Goal: Information Seeking & Learning: Learn about a topic

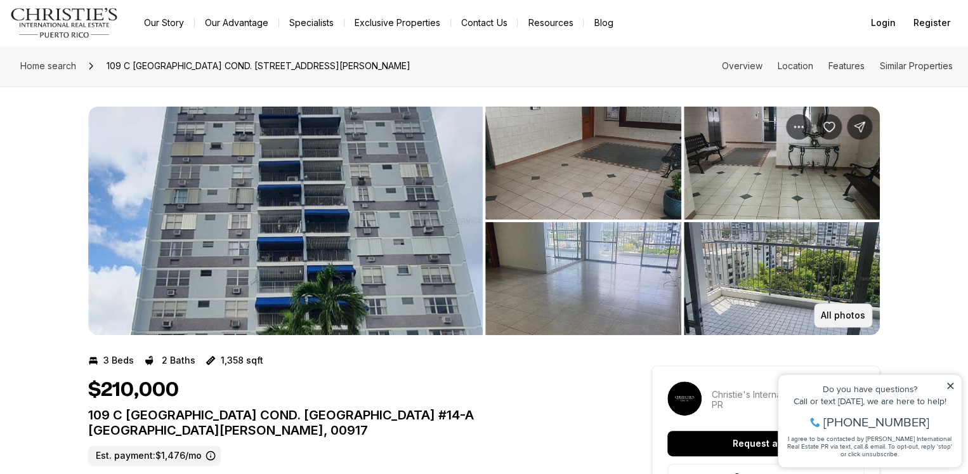
click at [833, 315] on p "All photos" at bounding box center [843, 315] width 44 height 10
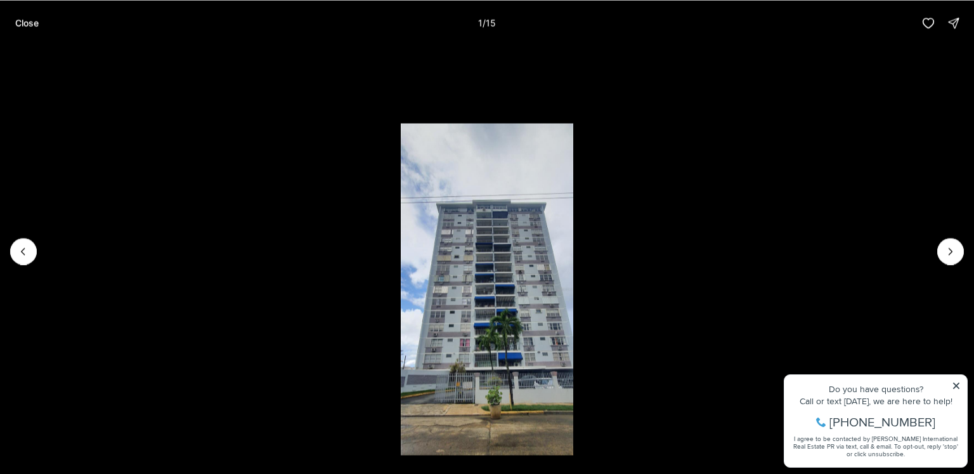
click at [938, 245] on li "1 of 15" at bounding box center [487, 251] width 974 height 410
click at [942, 250] on button "Next slide" at bounding box center [950, 251] width 27 height 27
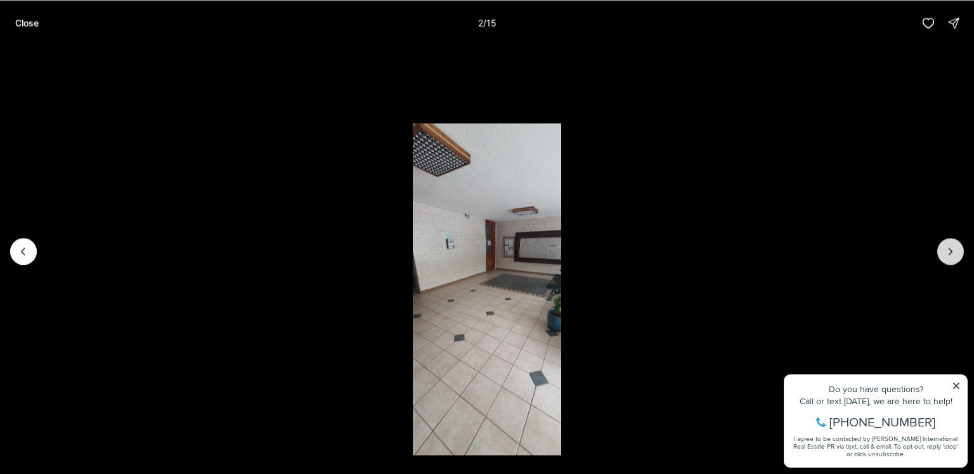
click at [942, 250] on button "Next slide" at bounding box center [950, 251] width 27 height 27
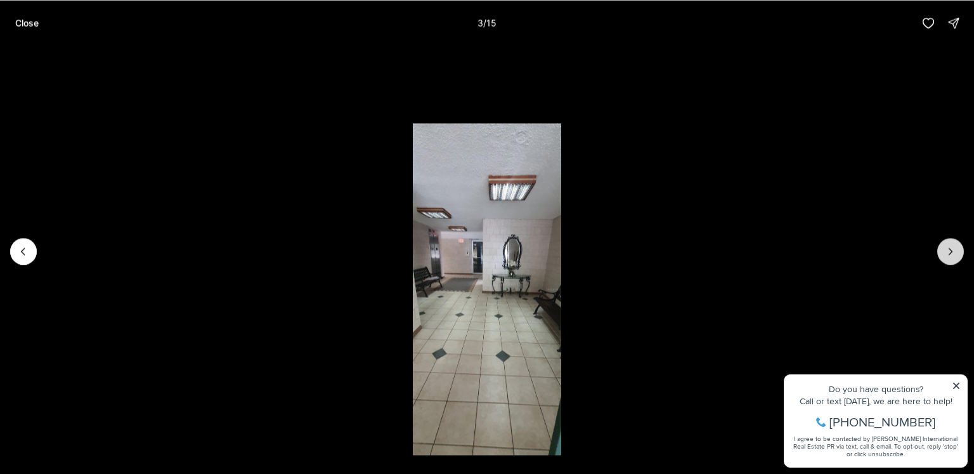
click at [942, 250] on button "Next slide" at bounding box center [950, 251] width 27 height 27
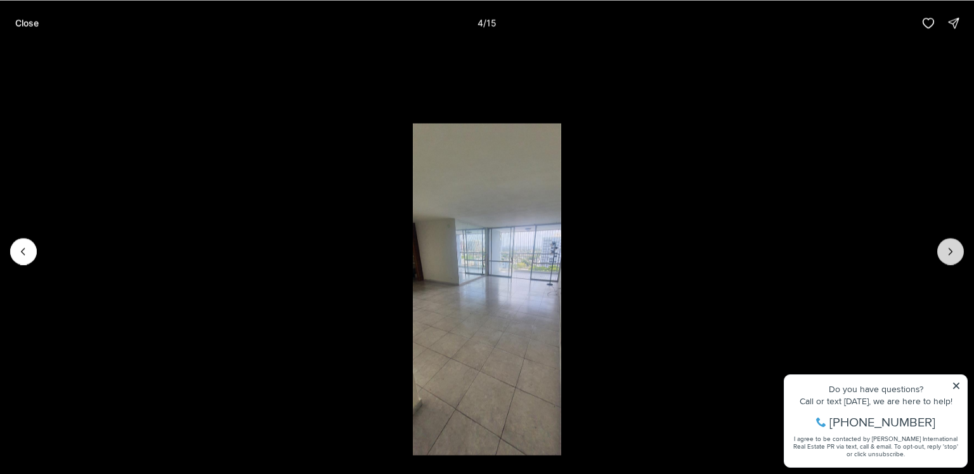
click at [942, 250] on button "Next slide" at bounding box center [950, 251] width 27 height 27
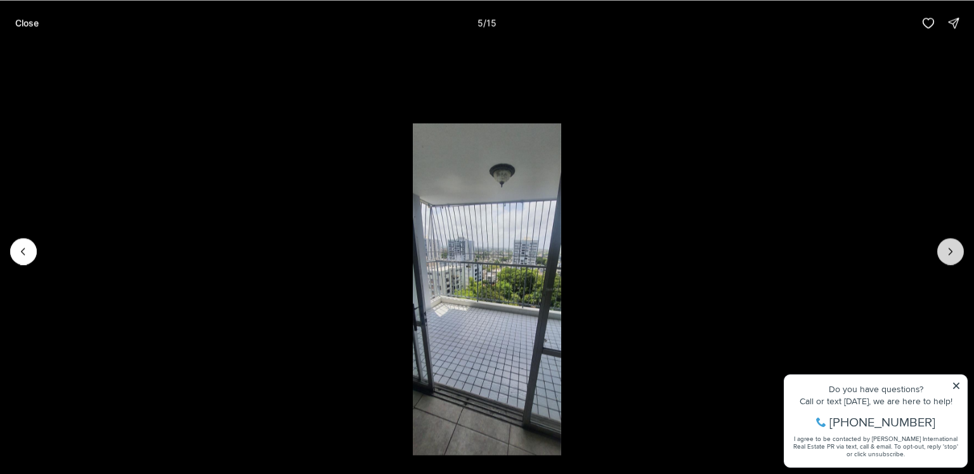
click at [942, 250] on button "Next slide" at bounding box center [950, 251] width 27 height 27
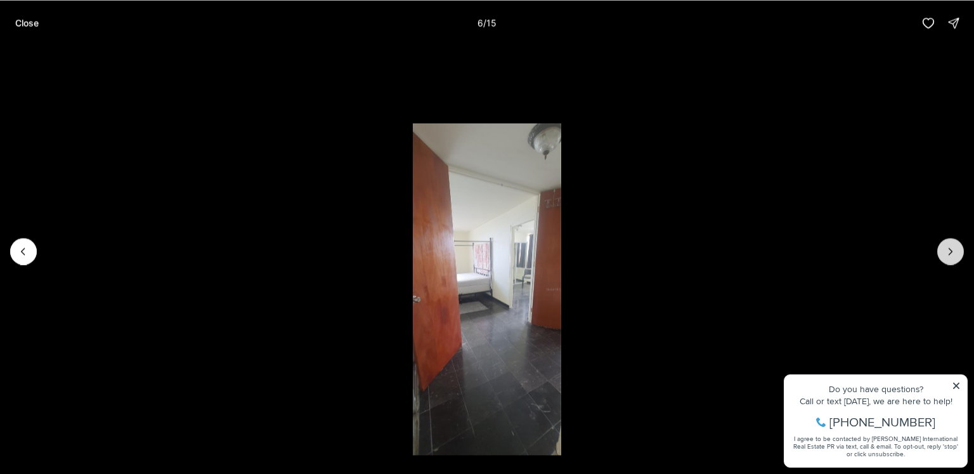
click at [942, 250] on button "Next slide" at bounding box center [950, 251] width 27 height 27
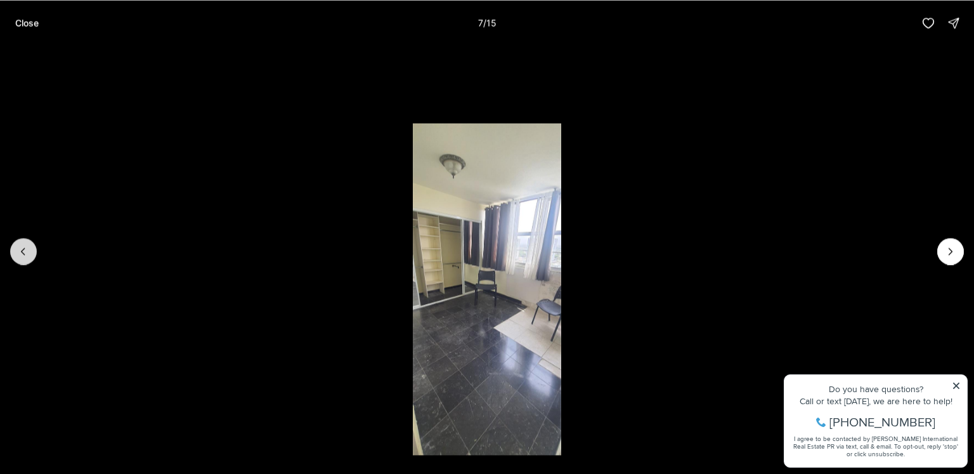
click at [15, 256] on button "Previous slide" at bounding box center [23, 251] width 27 height 27
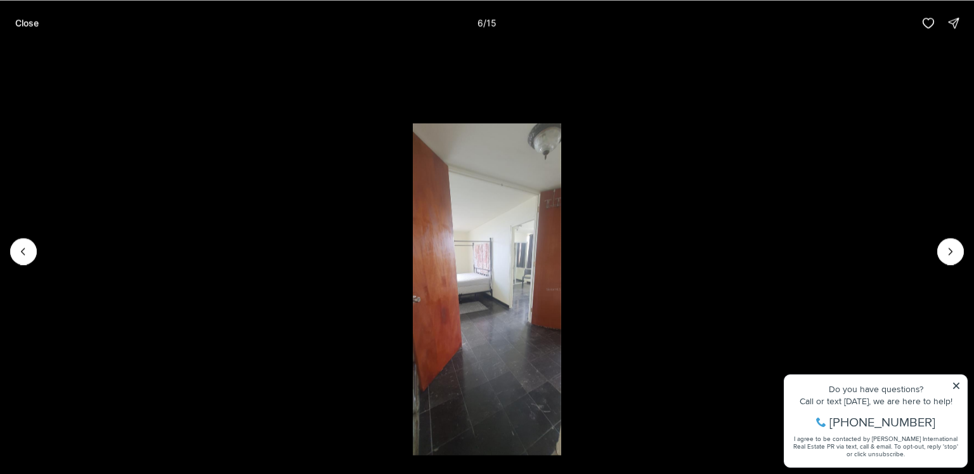
click at [937, 244] on li "6 of 15" at bounding box center [487, 251] width 974 height 410
click at [949, 253] on icon "Next slide" at bounding box center [950, 251] width 13 height 13
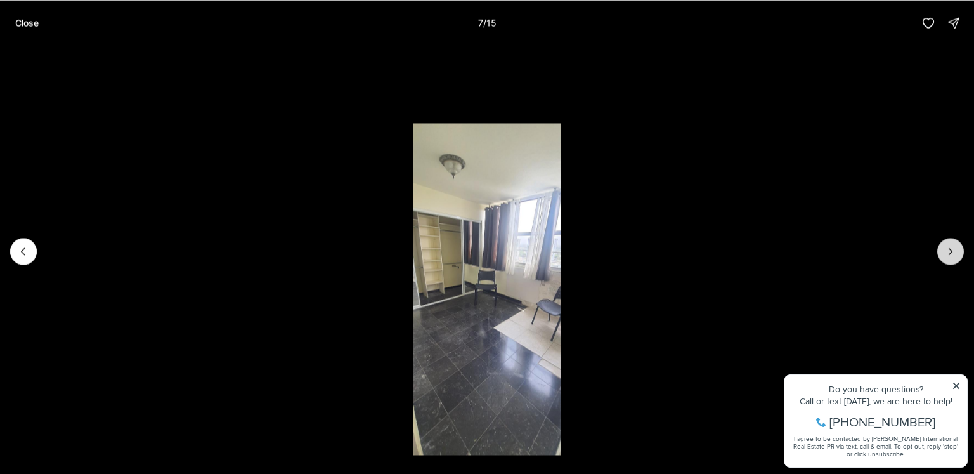
click at [949, 253] on icon "Next slide" at bounding box center [950, 251] width 13 height 13
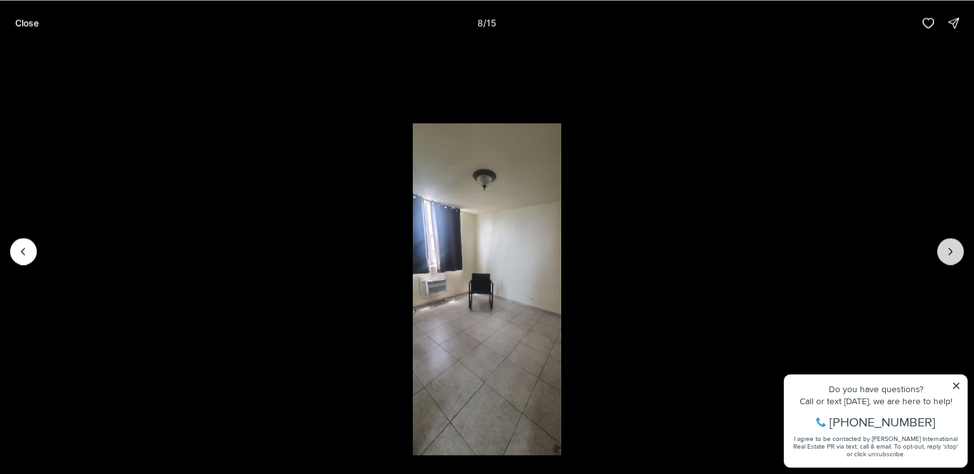
click at [949, 253] on icon "Next slide" at bounding box center [950, 251] width 13 height 13
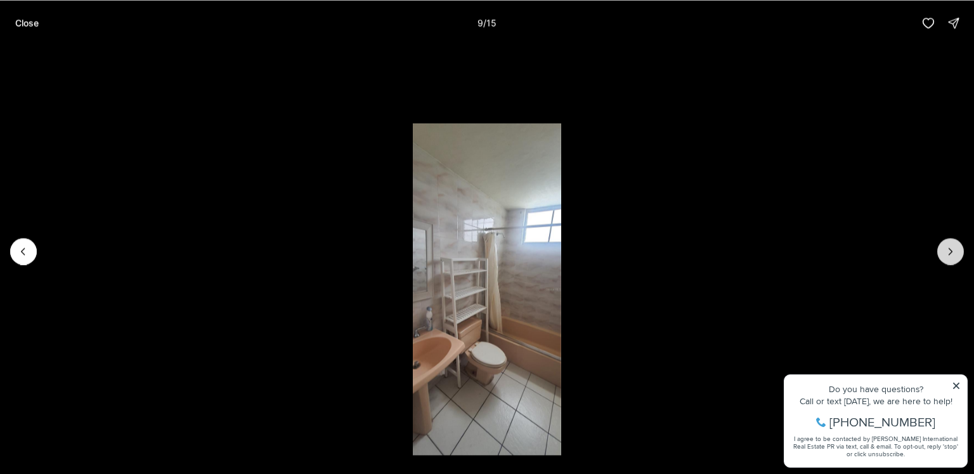
click at [949, 253] on icon "Next slide" at bounding box center [950, 251] width 13 height 13
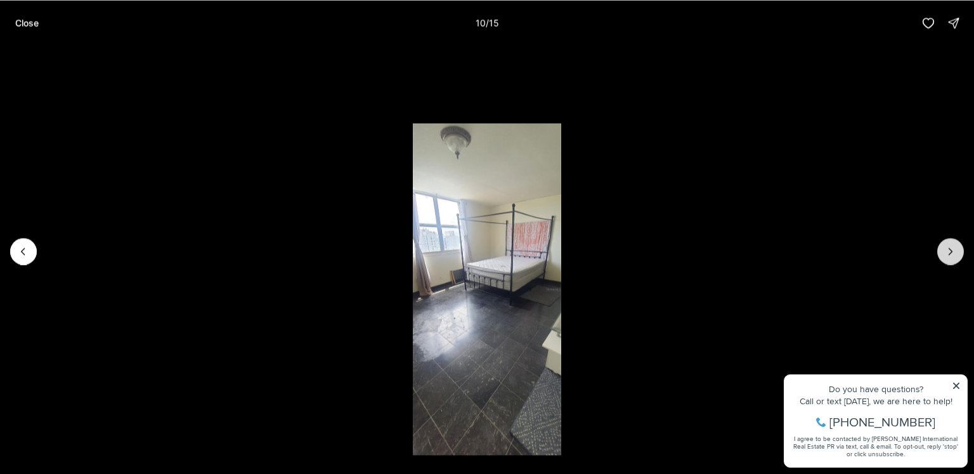
click at [949, 253] on icon "Next slide" at bounding box center [950, 251] width 13 height 13
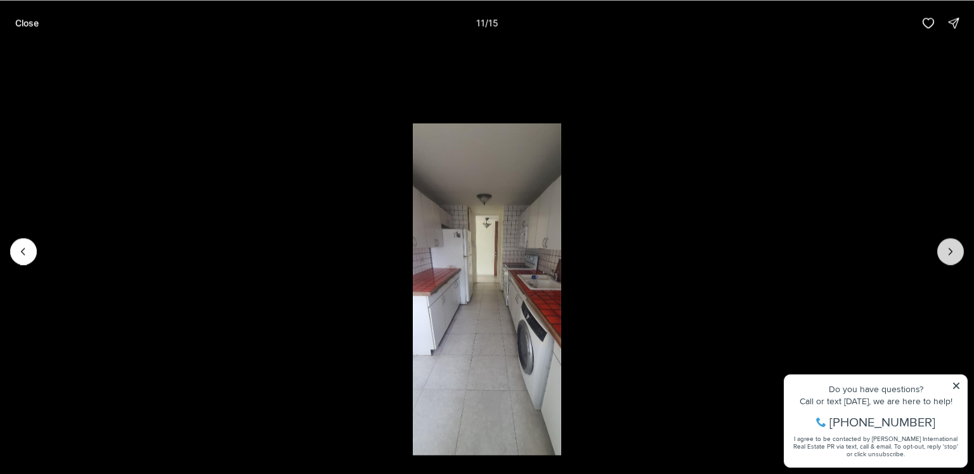
click at [949, 253] on icon "Next slide" at bounding box center [950, 251] width 13 height 13
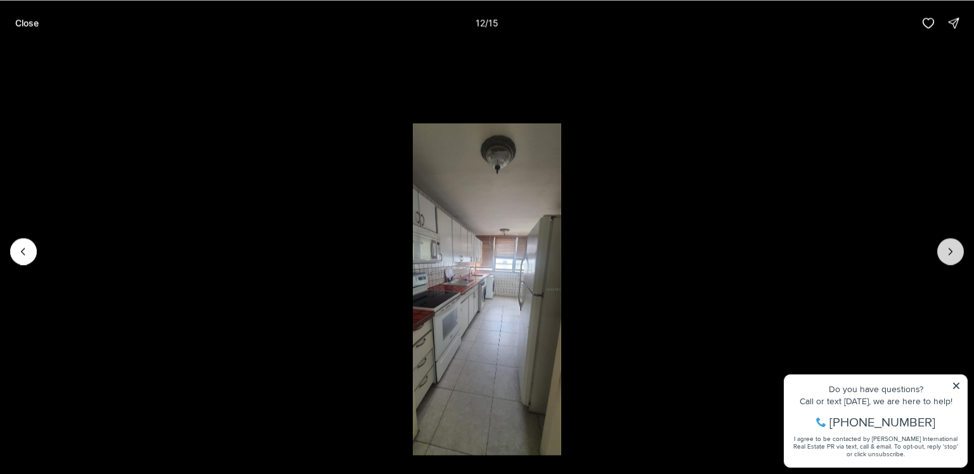
click at [949, 253] on icon "Next slide" at bounding box center [950, 251] width 13 height 13
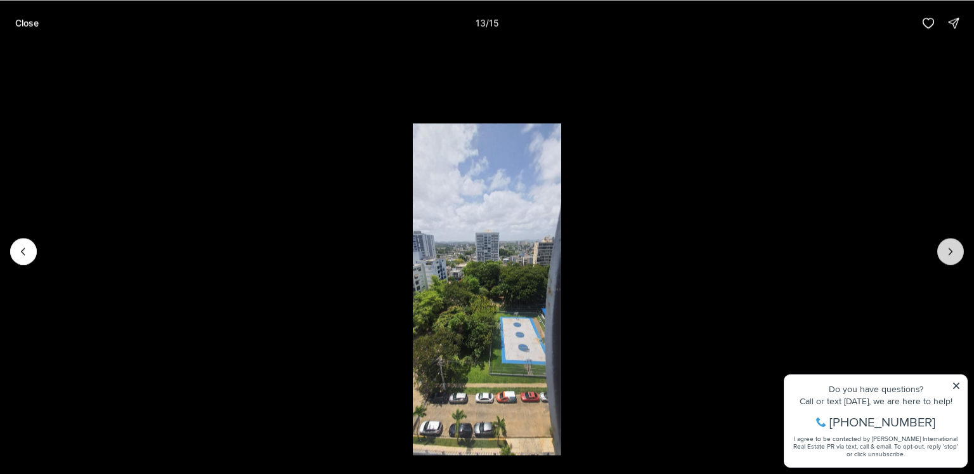
click at [949, 253] on icon "Next slide" at bounding box center [950, 251] width 13 height 13
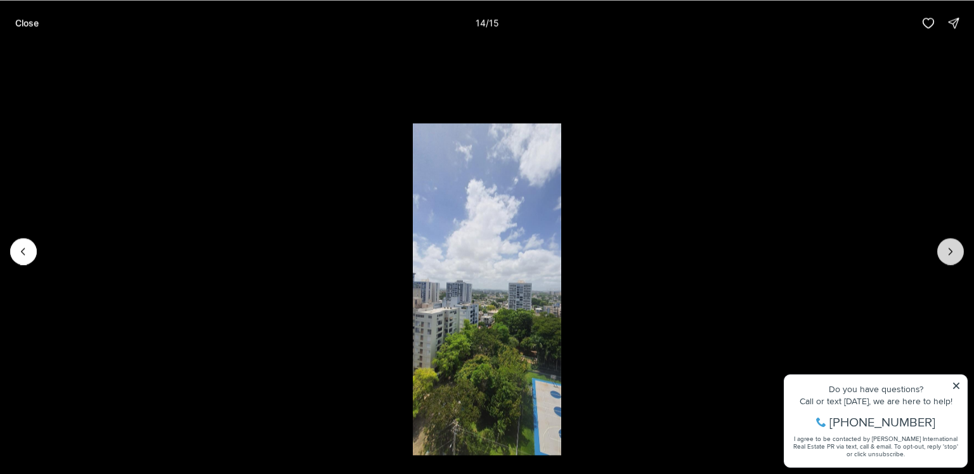
click at [949, 253] on icon "Next slide" at bounding box center [950, 251] width 13 height 13
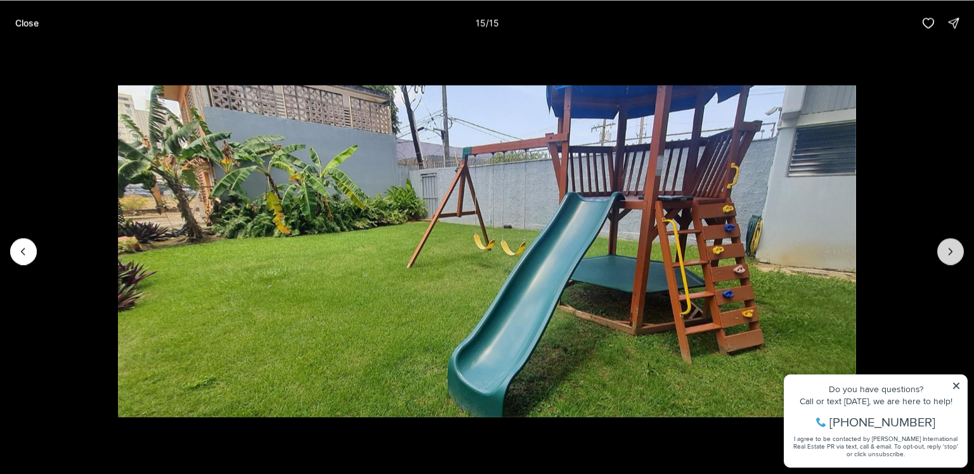
click at [949, 253] on div at bounding box center [950, 251] width 27 height 27
click at [945, 244] on div at bounding box center [950, 251] width 27 height 27
click at [949, 252] on div at bounding box center [950, 251] width 27 height 27
click at [27, 27] on p "Close" at bounding box center [26, 23] width 23 height 10
